Goal: Information Seeking & Learning: Learn about a topic

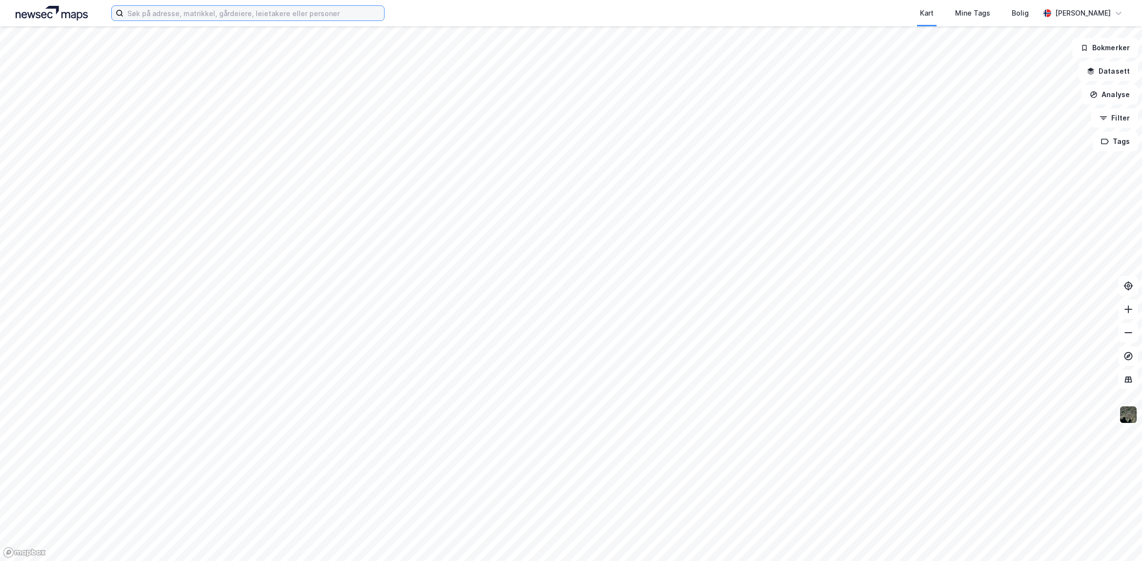
click at [180, 13] on input at bounding box center [253, 13] width 261 height 15
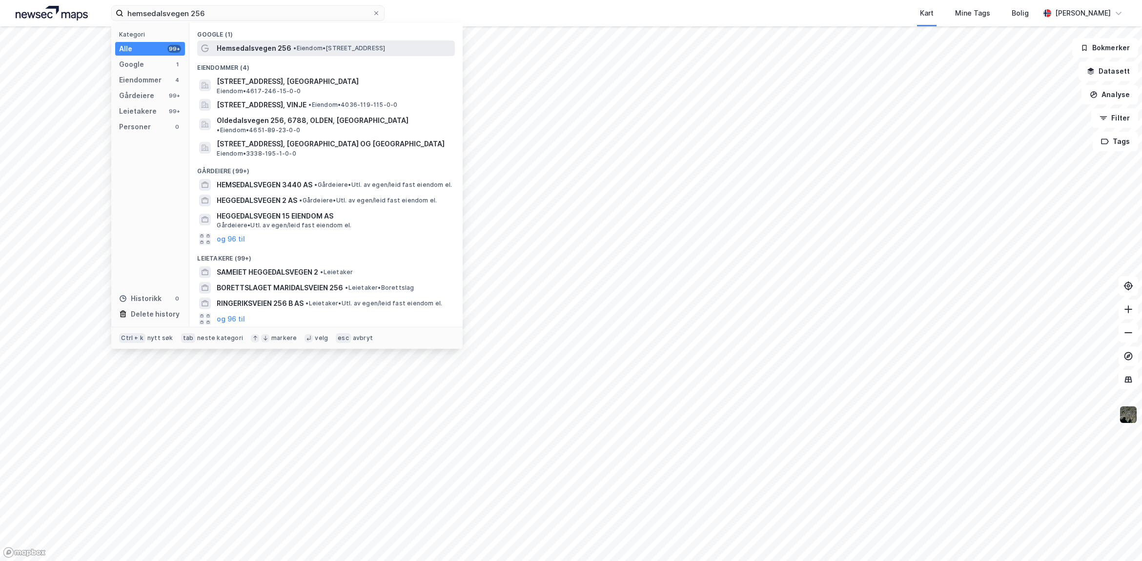
click at [339, 46] on span "• Eiendom • [STREET_ADDRESS]" at bounding box center [339, 48] width 92 height 8
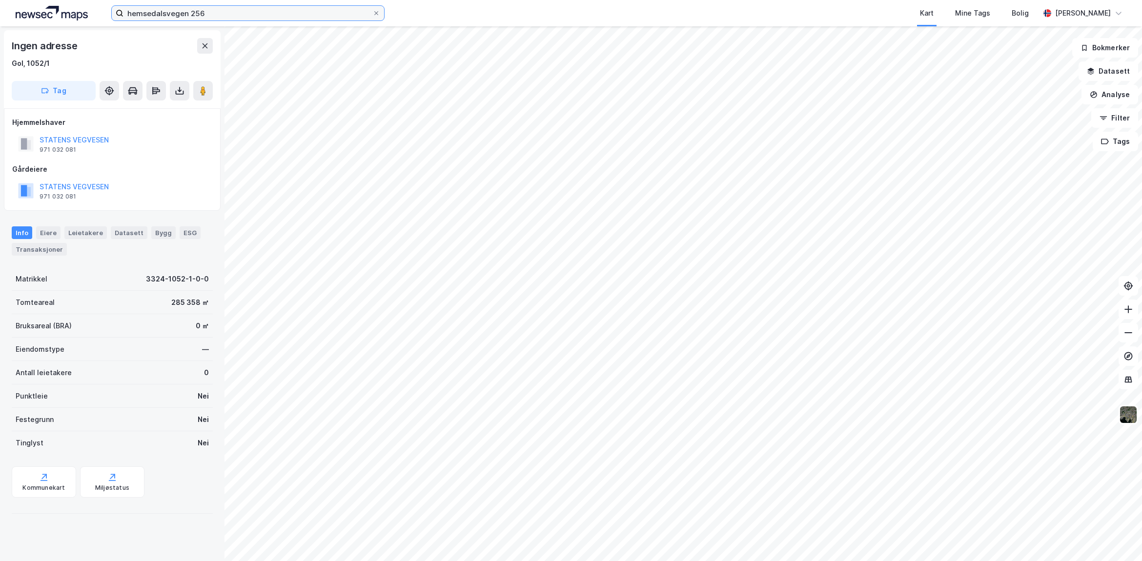
click at [215, 15] on input "hemsedalsvegen 256" at bounding box center [247, 13] width 249 height 15
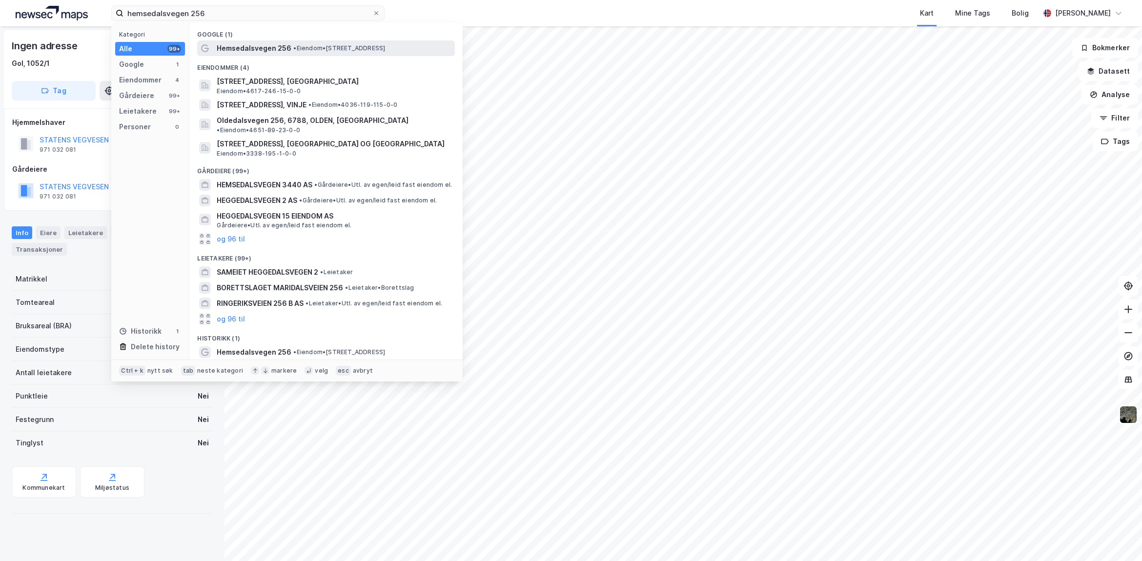
click at [293, 52] on span "• Eiendom • [STREET_ADDRESS]" at bounding box center [339, 48] width 92 height 8
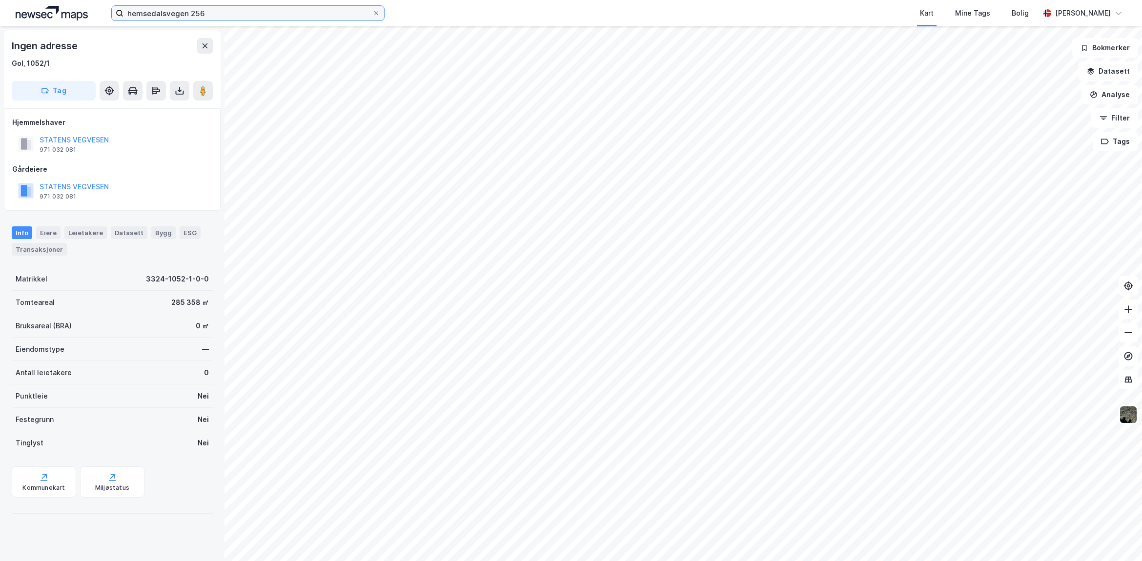
click at [234, 10] on input "hemsedalsvegen 256" at bounding box center [247, 13] width 249 height 15
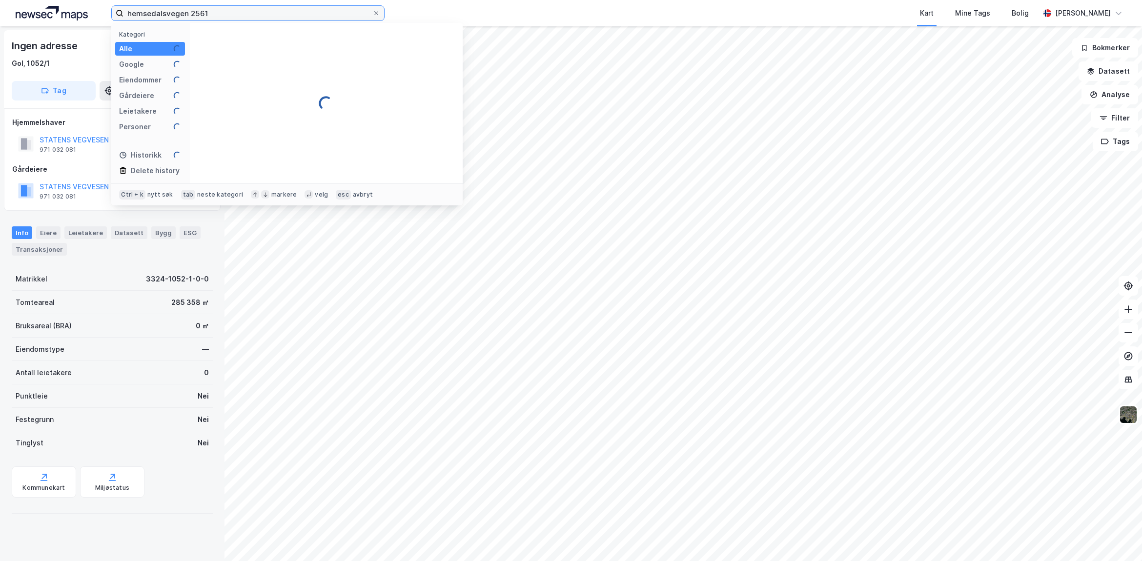
type input "hemsedalsvegen 2561"
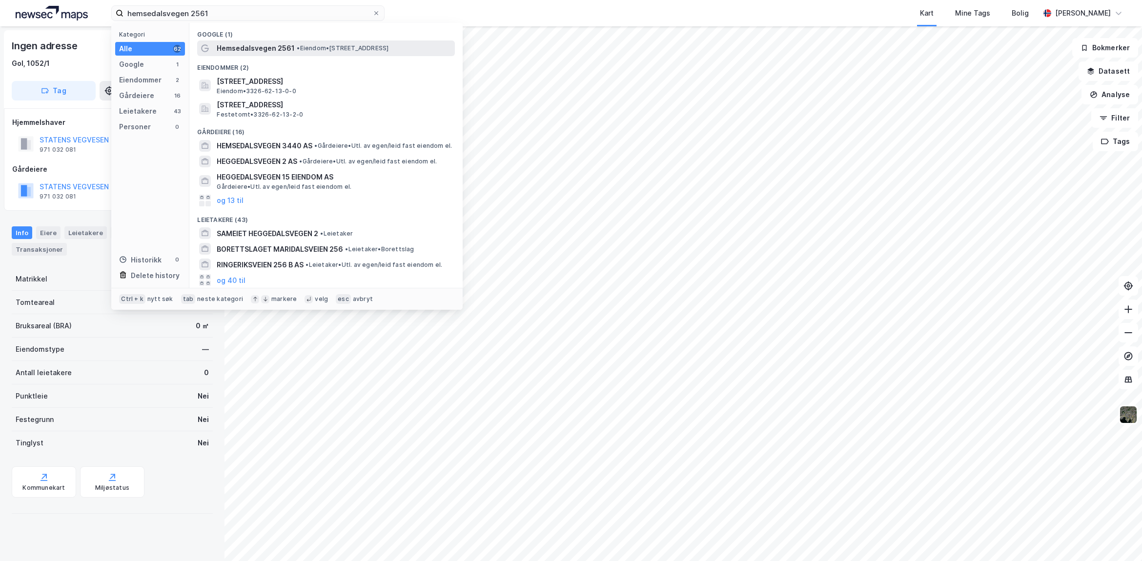
click at [326, 52] on div "Hemsedalsvegen 2561 • Eiendom • [STREET_ADDRESS]" at bounding box center [335, 48] width 236 height 12
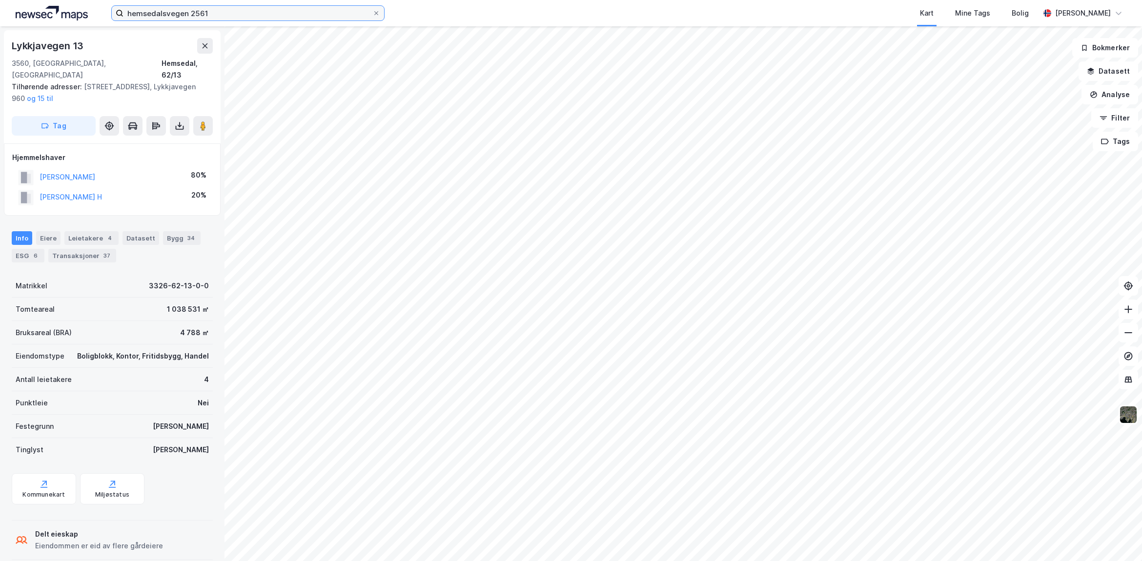
click at [235, 14] on input "hemsedalsvegen 2561" at bounding box center [247, 13] width 249 height 15
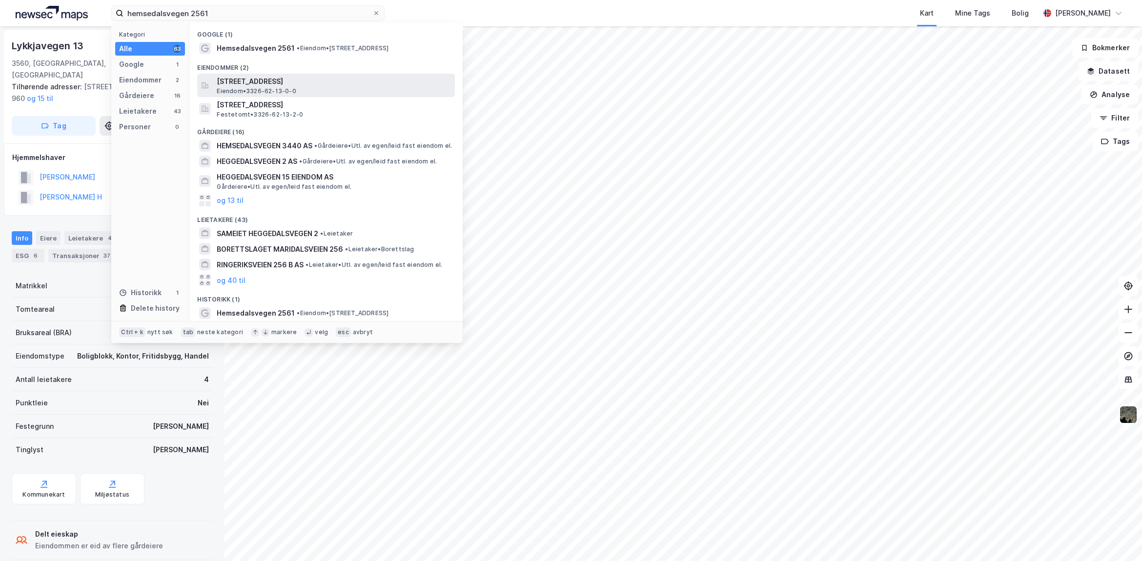
click at [322, 84] on span "[STREET_ADDRESS]" at bounding box center [334, 82] width 234 height 12
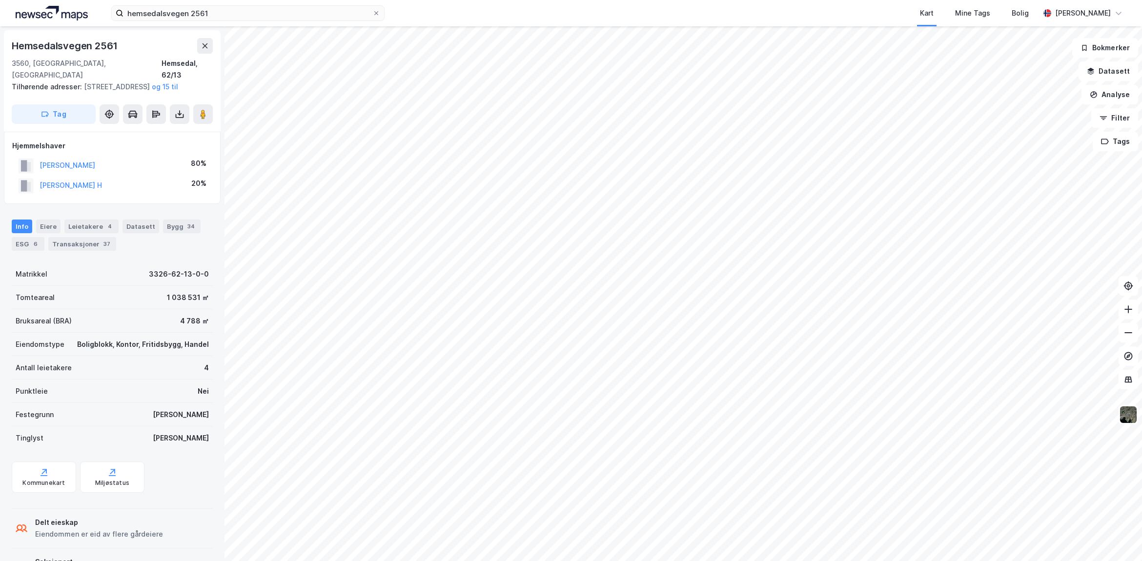
click at [699, 22] on div "hemsedalsvegen 2561 Kart Mine Tags Bolig [PERSON_NAME] Hemsedalsvegen 2561 3560…" at bounding box center [571, 280] width 1142 height 561
